Goal: Find specific page/section: Find specific page/section

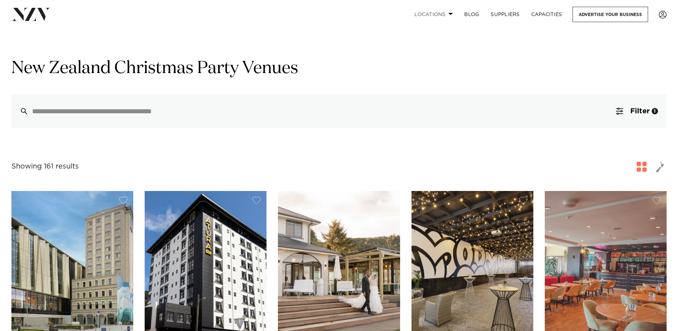
click at [456, 15] on link "Locations" at bounding box center [434, 14] width 50 height 15
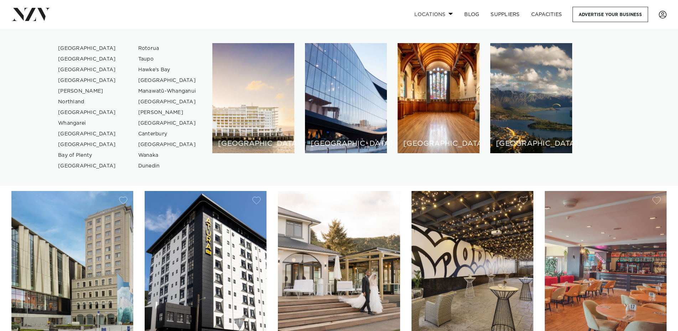
click at [451, 15] on link "Locations" at bounding box center [434, 14] width 50 height 15
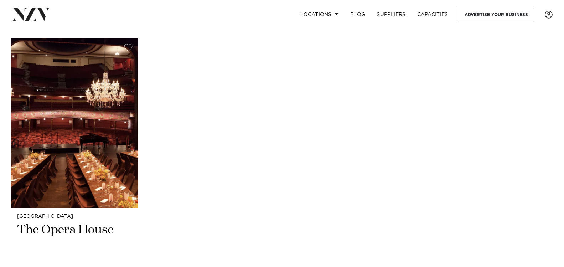
scroll to position [3501, 0]
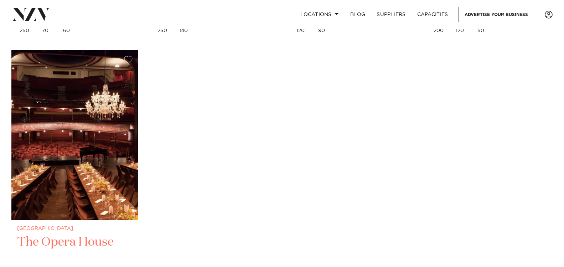
click at [70, 155] on img at bounding box center [74, 135] width 127 height 170
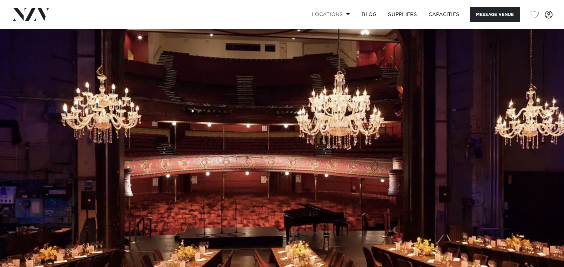
click at [323, 14] on link "Locations" at bounding box center [331, 14] width 50 height 15
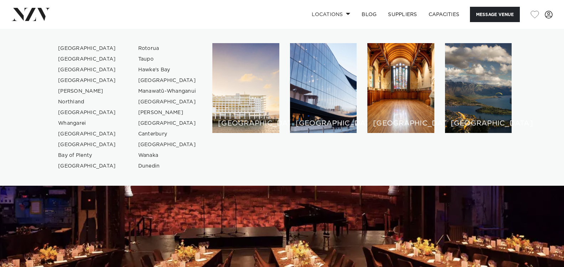
click at [43, 9] on img at bounding box center [30, 14] width 39 height 13
